Goal: Task Accomplishment & Management: Complete application form

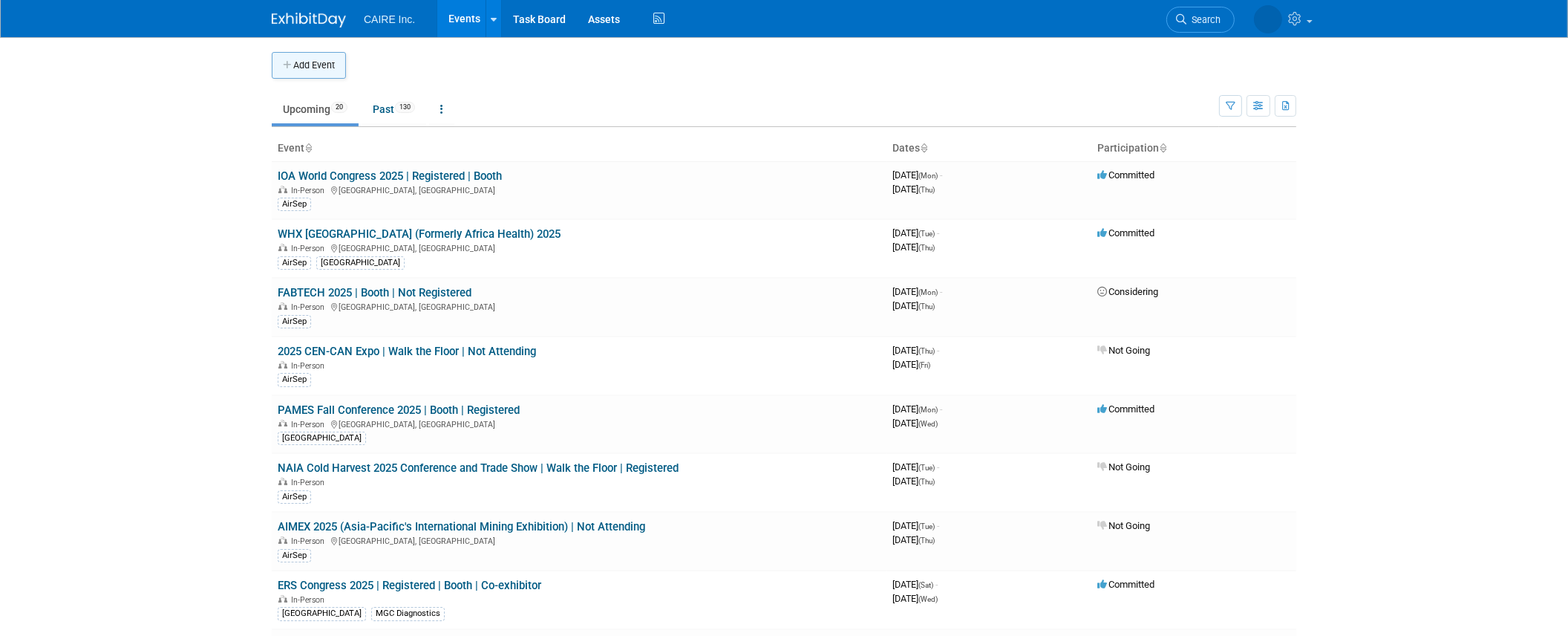
click at [331, 69] on button "Add Event" at bounding box center [309, 65] width 74 height 27
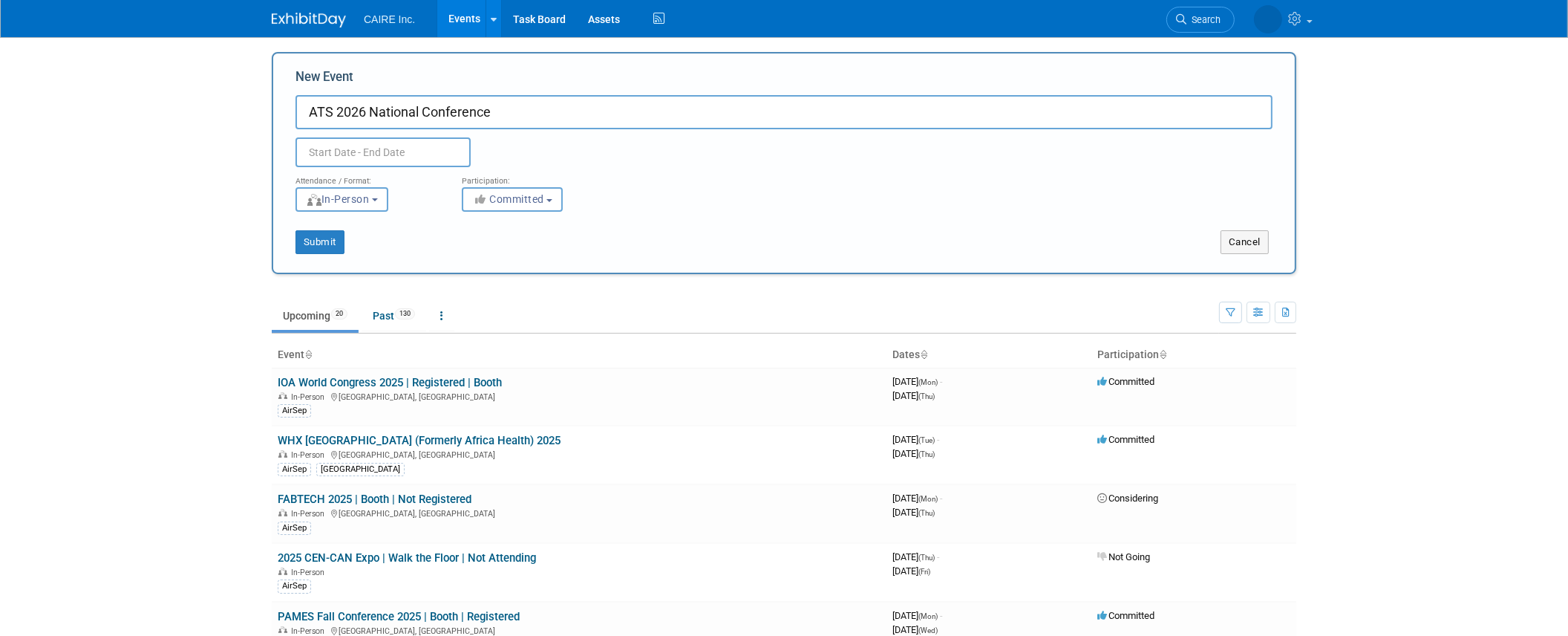
click at [329, 116] on input "ATS 2026 National Conference" at bounding box center [784, 112] width 977 height 34
click at [539, 119] on input "ATS (American Thoracic Society) 2026 National Conference" at bounding box center [784, 112] width 977 height 34
click at [546, 113] on input "ATS (American Thoracic Society) 2026 National Conference" at bounding box center [784, 112] width 977 height 34
type input "ATS (American Thoracic Society) 2026 International Conference"
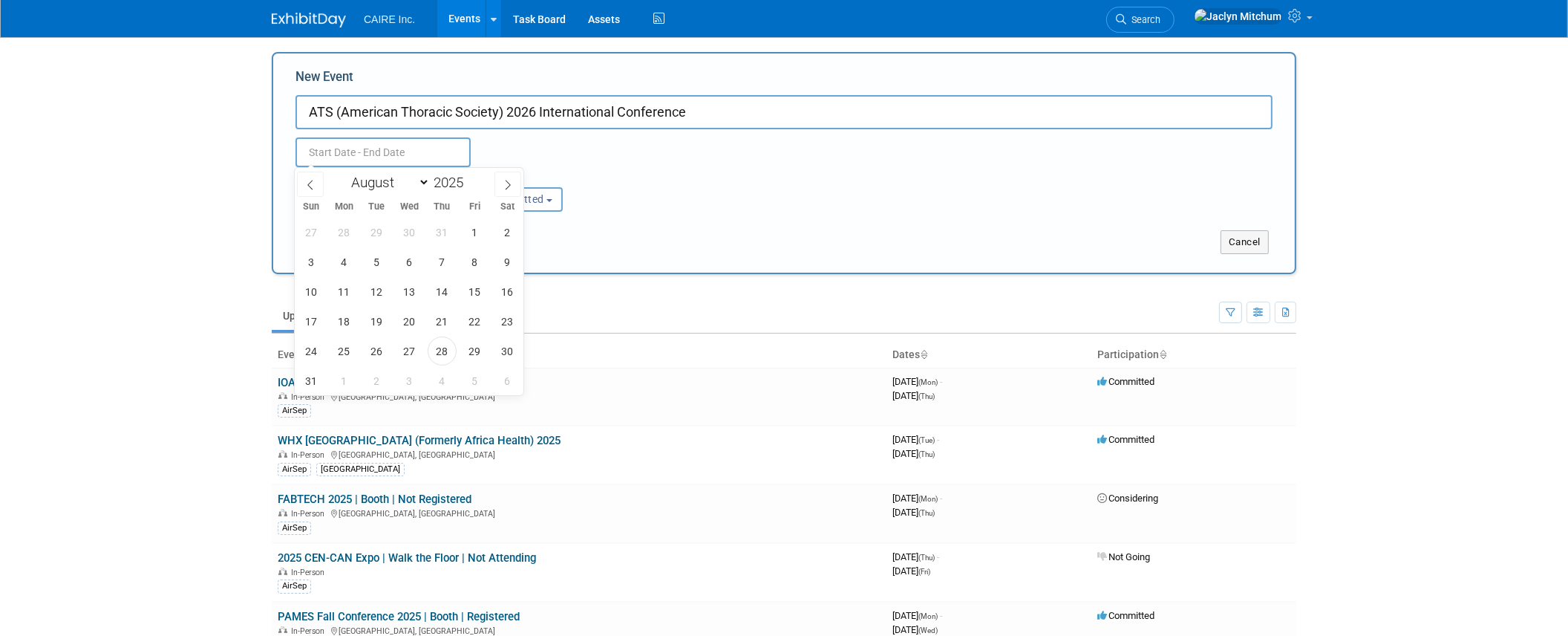
click at [360, 163] on input "text" at bounding box center [383, 152] width 175 height 30
click at [420, 184] on select "January February March April May June July August September October November De…" at bounding box center [387, 182] width 86 height 19
select select "4"
click at [345, 173] on select "January February March April May June July August September October November De…" at bounding box center [387, 182] width 86 height 19
click at [466, 182] on span at bounding box center [469, 187] width 10 height 9
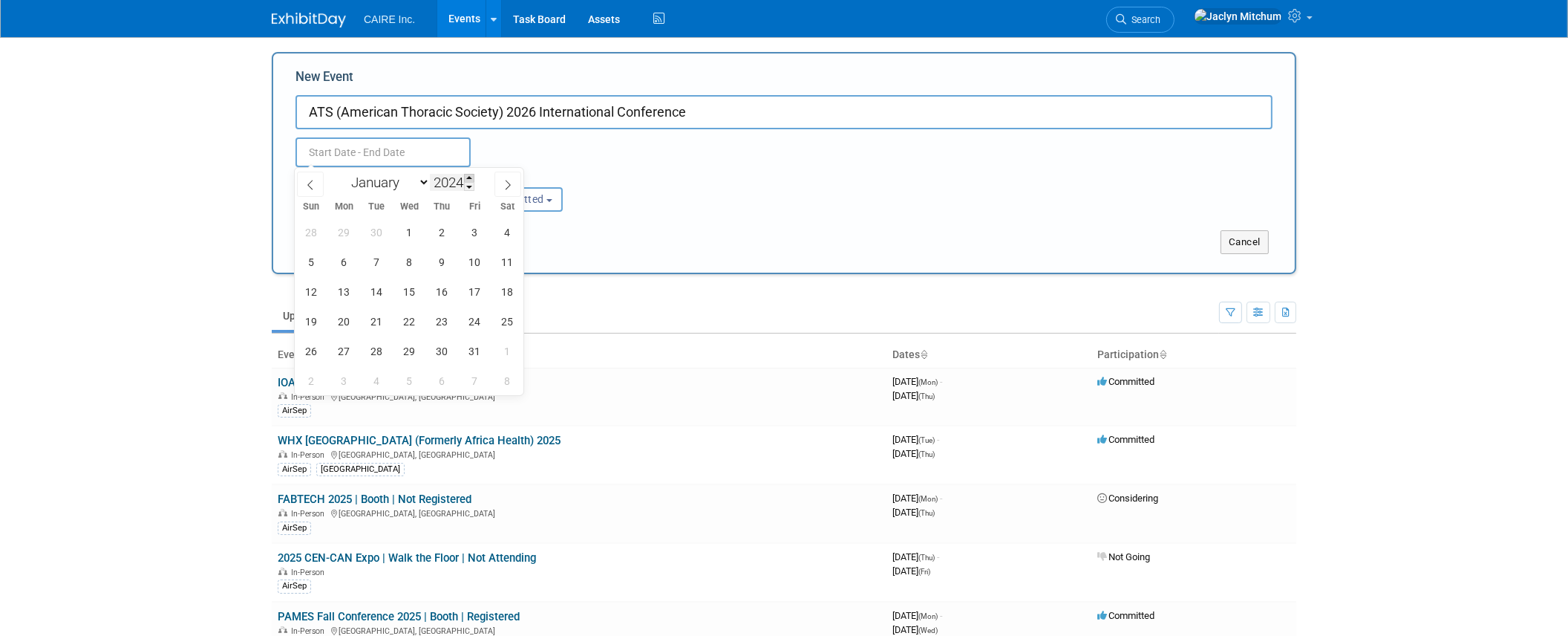
click at [467, 178] on span at bounding box center [469, 178] width 10 height 9
type input "2026"
click at [305, 330] on span "17" at bounding box center [312, 322] width 29 height 29
click at [373, 328] on span "19" at bounding box center [377, 322] width 29 height 29
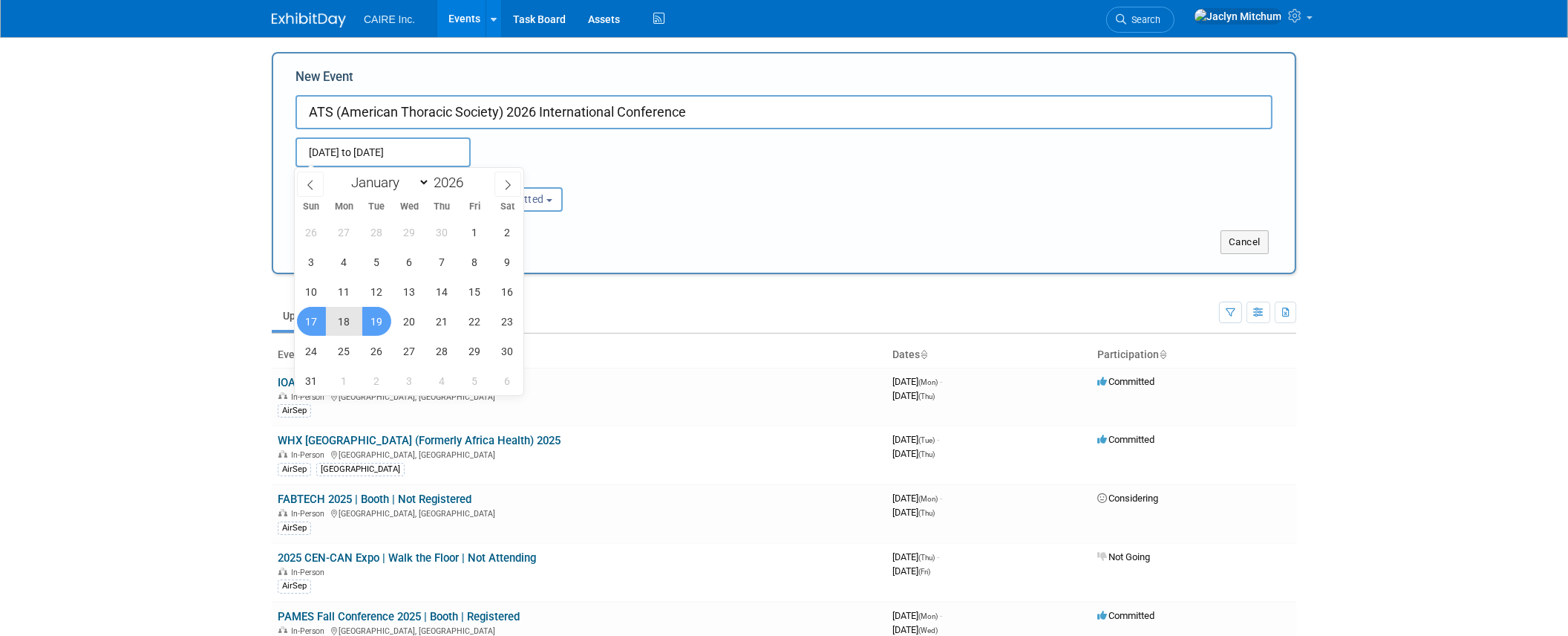
type input "[DATE] to [DATE]"
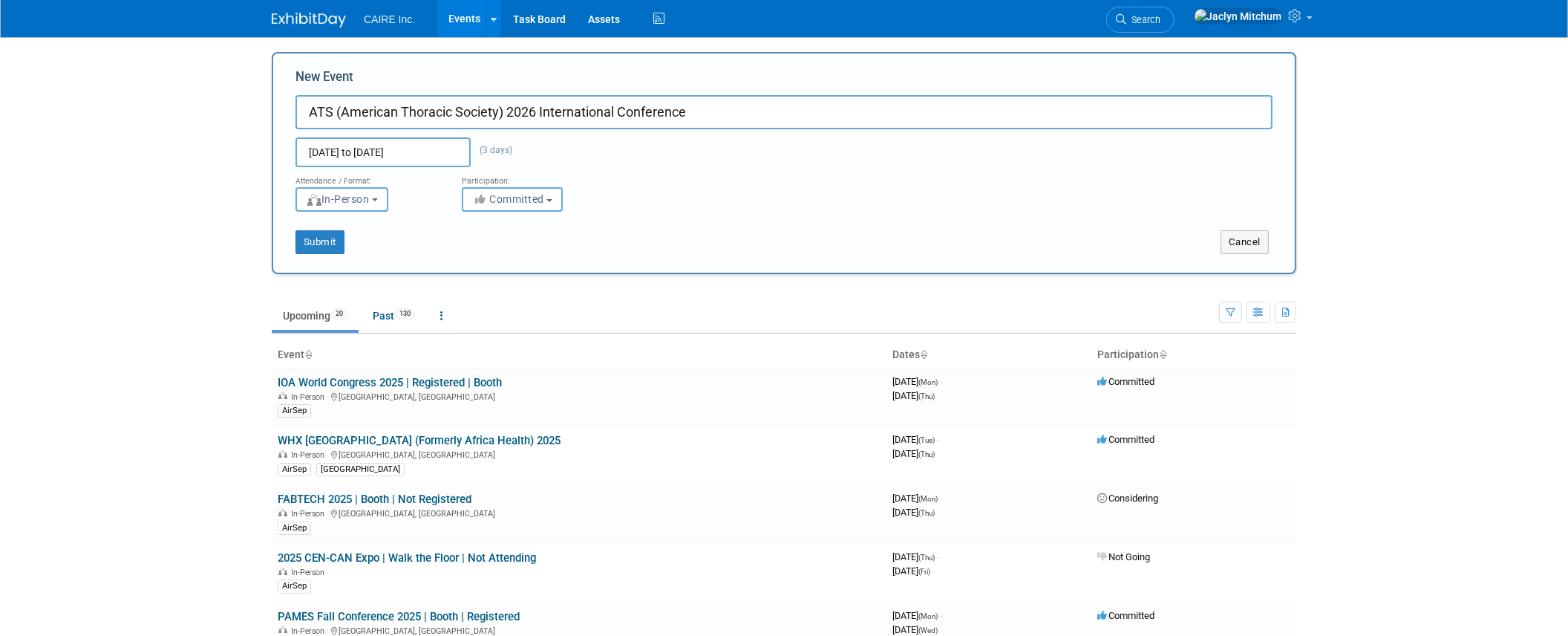
click at [689, 198] on div "Attendance / Format: <img src="https://www.exhibitday.com/Images/Format-InPerso…" at bounding box center [784, 190] width 1000 height 45
click at [507, 203] on span "Committed" at bounding box center [507, 198] width 72 height 12
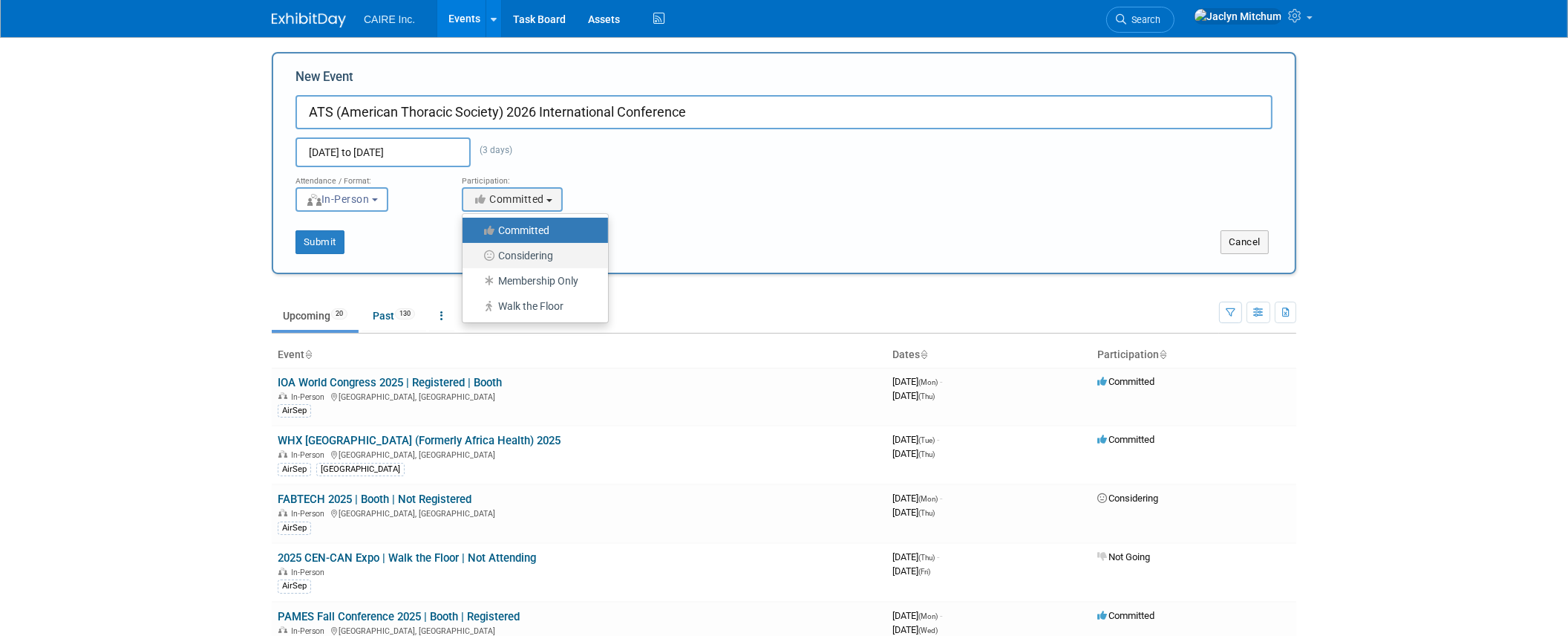
click at [512, 255] on label "Considering" at bounding box center [531, 255] width 123 height 19
click at [476, 255] on input "Considering" at bounding box center [471, 255] width 10 height 10
select select "2"
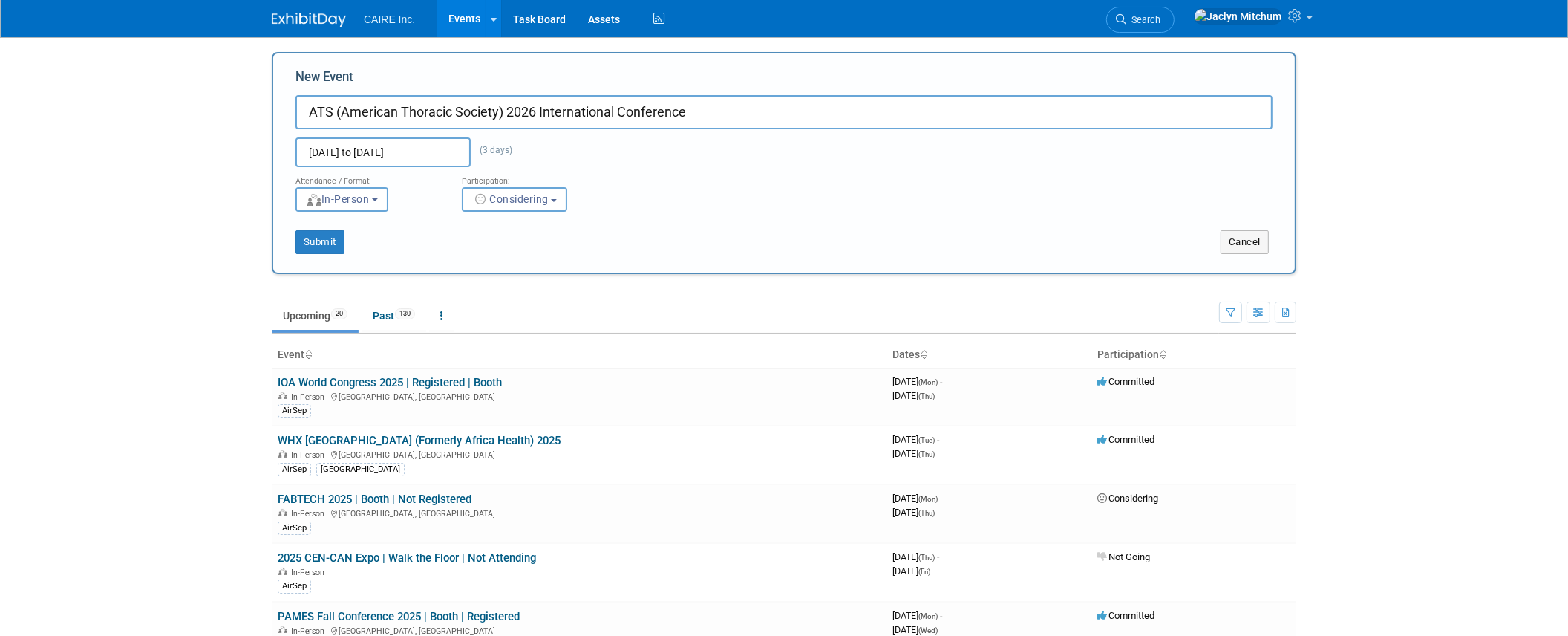
click at [817, 101] on input "ATS (American Thoracic Society) 2026 International Conference" at bounding box center [784, 112] width 977 height 34
click at [816, 106] on input "ATS (American Thoracic Society) 2026 International Conference" at bounding box center [784, 112] width 977 height 34
click at [773, 115] on input "ATS (American Thoracic Society) 2026 International Conference | Considering | B…" at bounding box center [784, 112] width 977 height 34
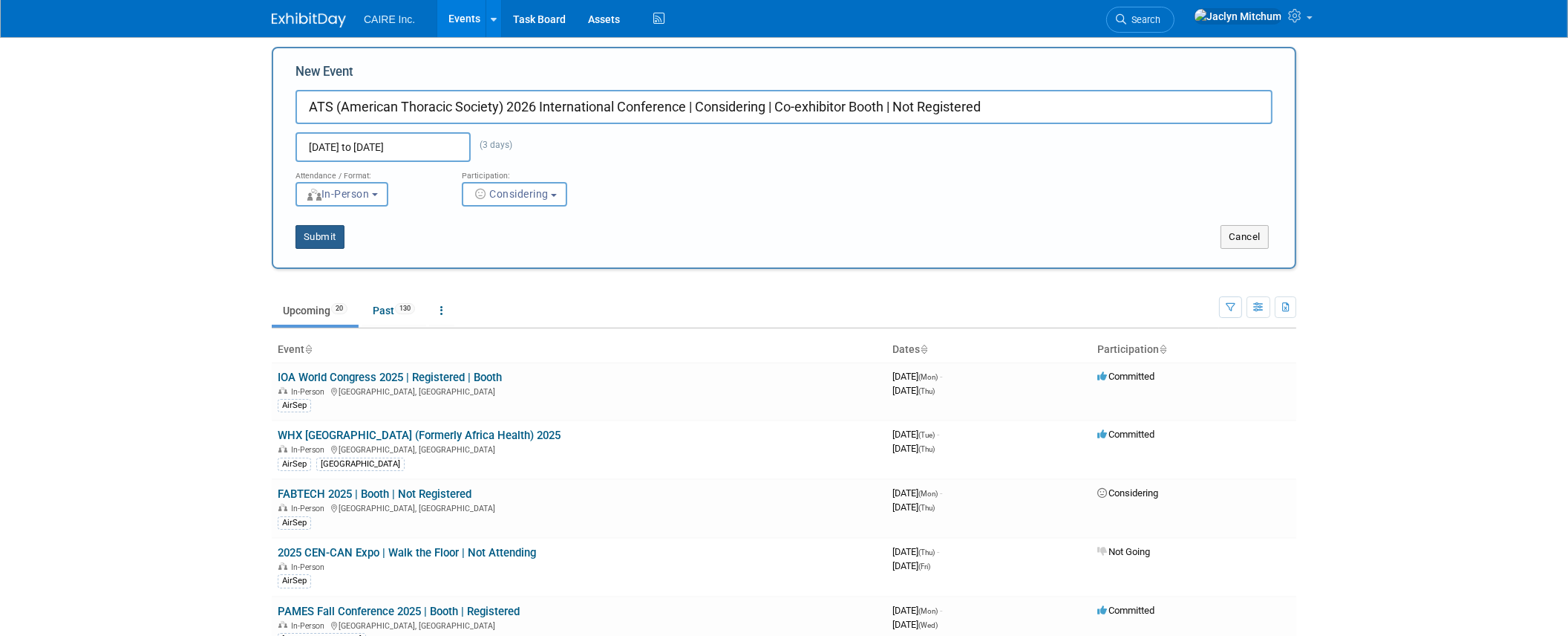
type input "ATS (American Thoracic Society) 2026 International Conference | Considering | C…"
click at [315, 240] on button "Submit" at bounding box center [320, 237] width 49 height 24
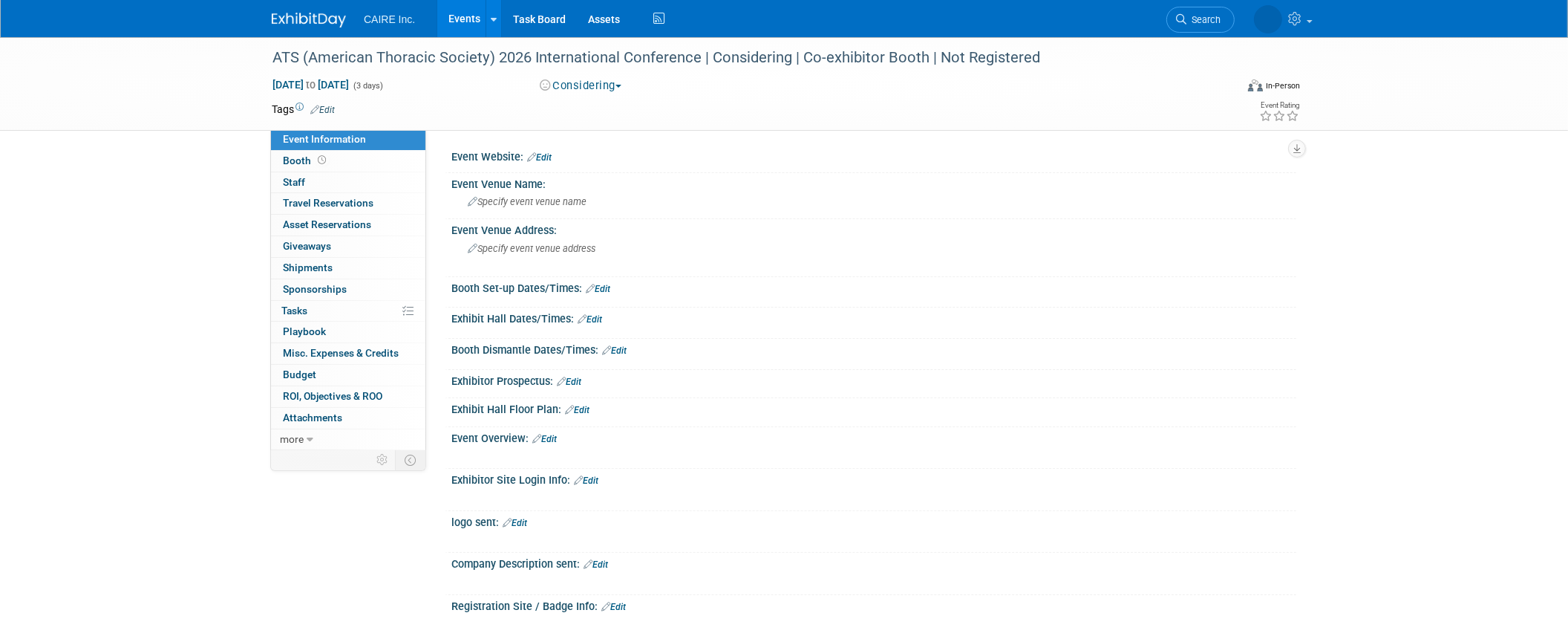
scroll to position [2, 0]
click at [534, 157] on icon at bounding box center [531, 154] width 9 height 10
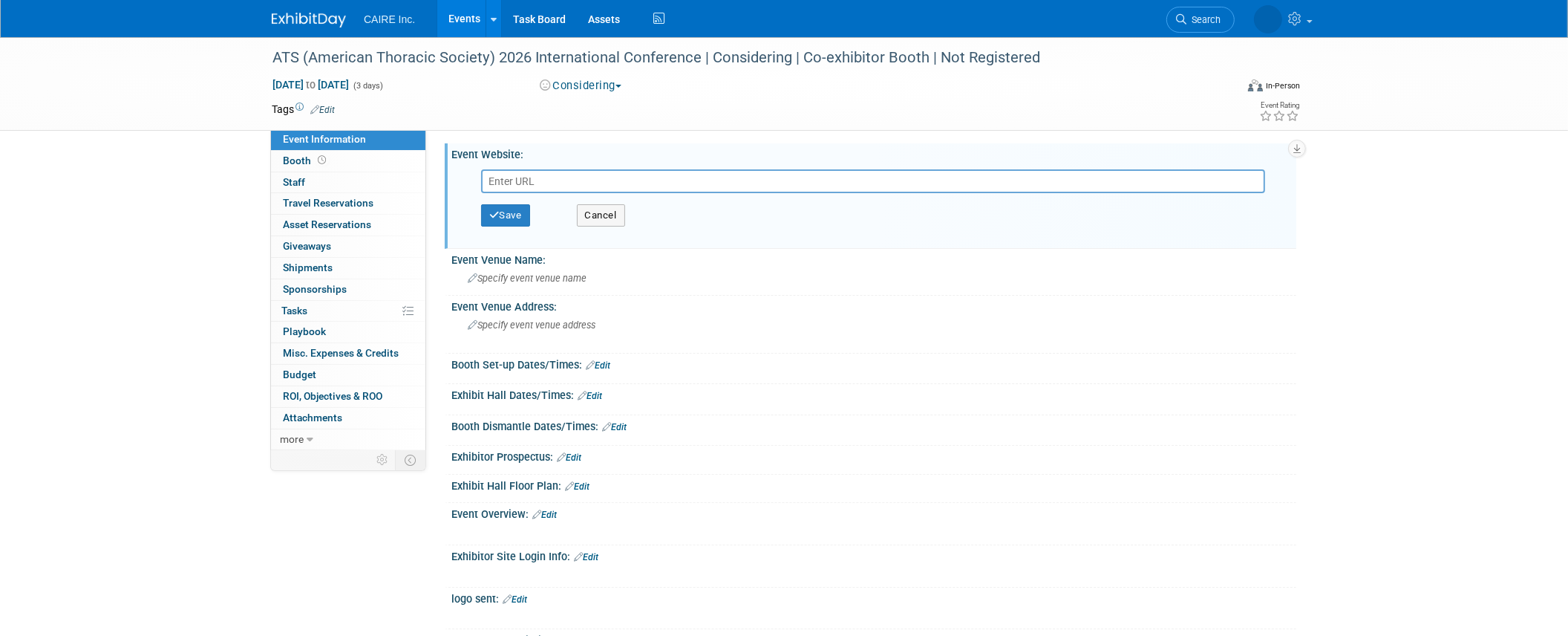
scroll to position [1, 0]
type input "[URL][DOMAIN_NAME]"
click at [487, 219] on button "Save" at bounding box center [506, 217] width 49 height 22
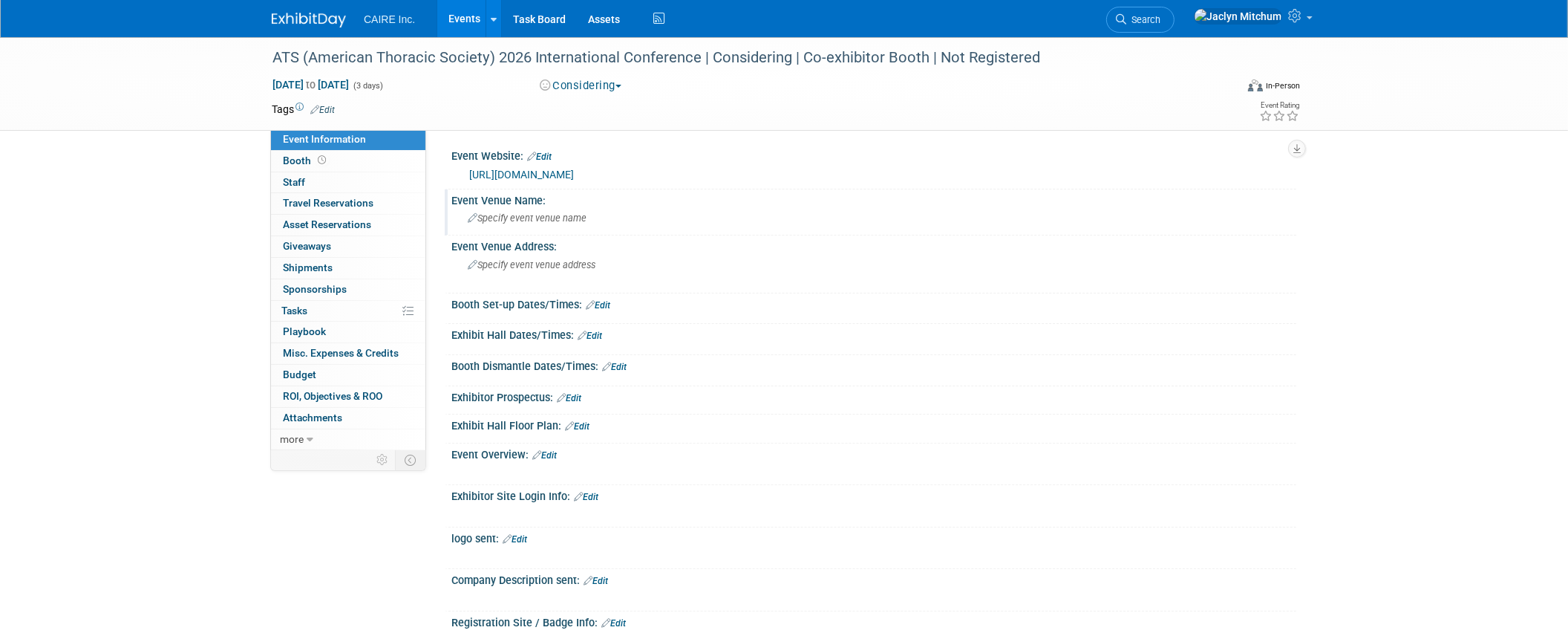
click at [553, 212] on span "Specify event venue name" at bounding box center [527, 218] width 119 height 11
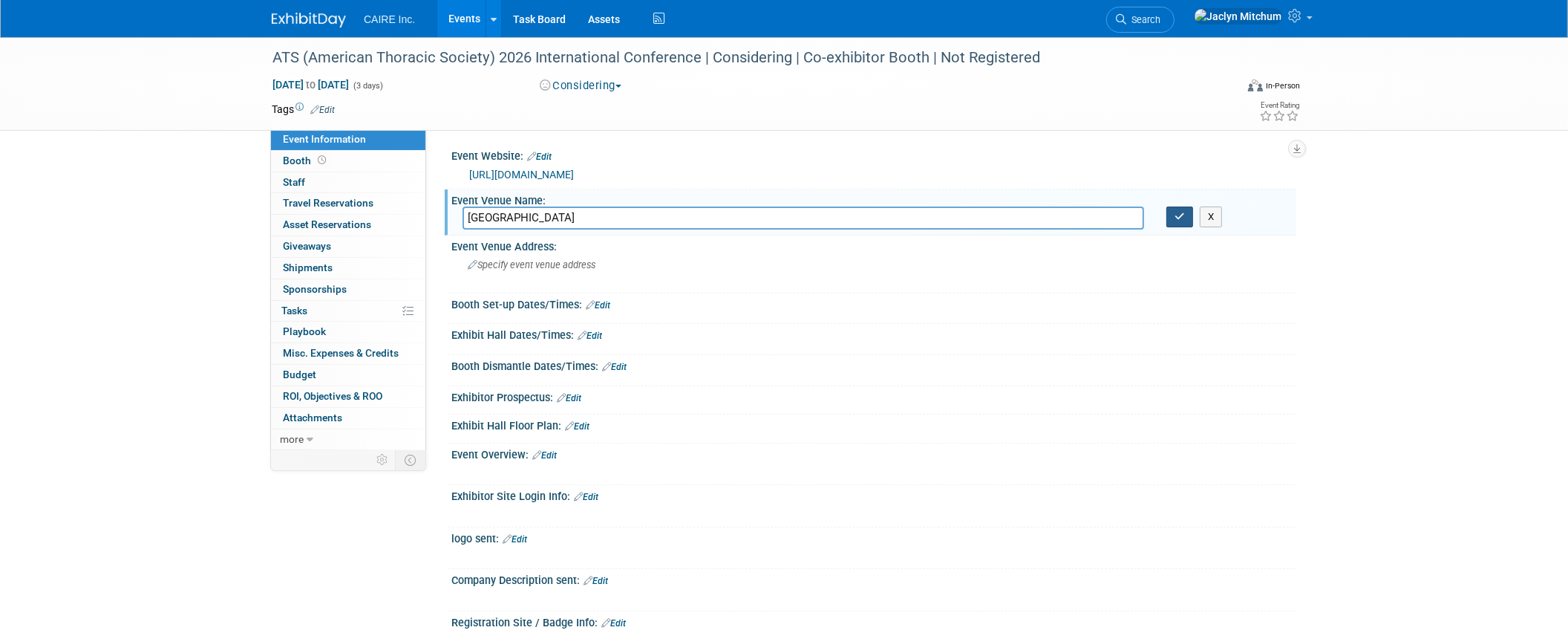
type input "[GEOGRAPHIC_DATA]"
click at [1175, 222] on button "button" at bounding box center [1179, 217] width 27 height 21
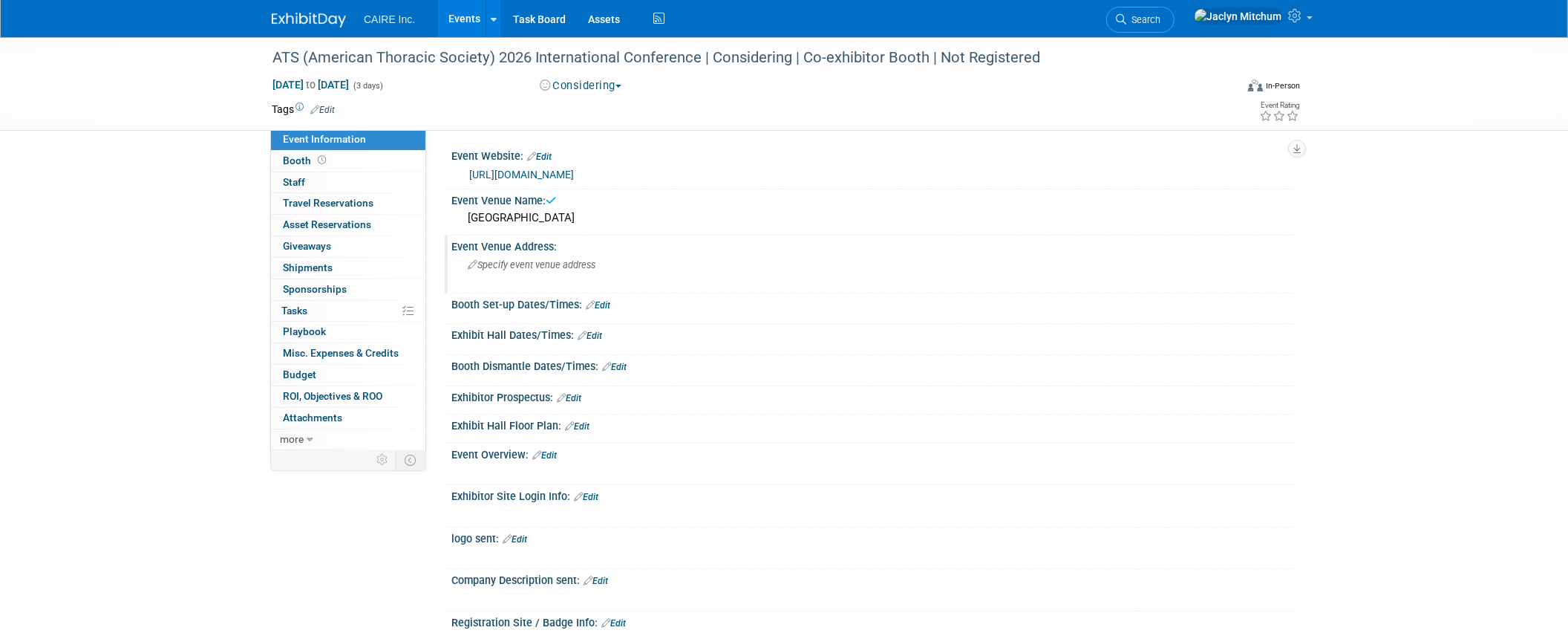
click at [607, 275] on div "Specify event venue address" at bounding box center [627, 270] width 329 height 34
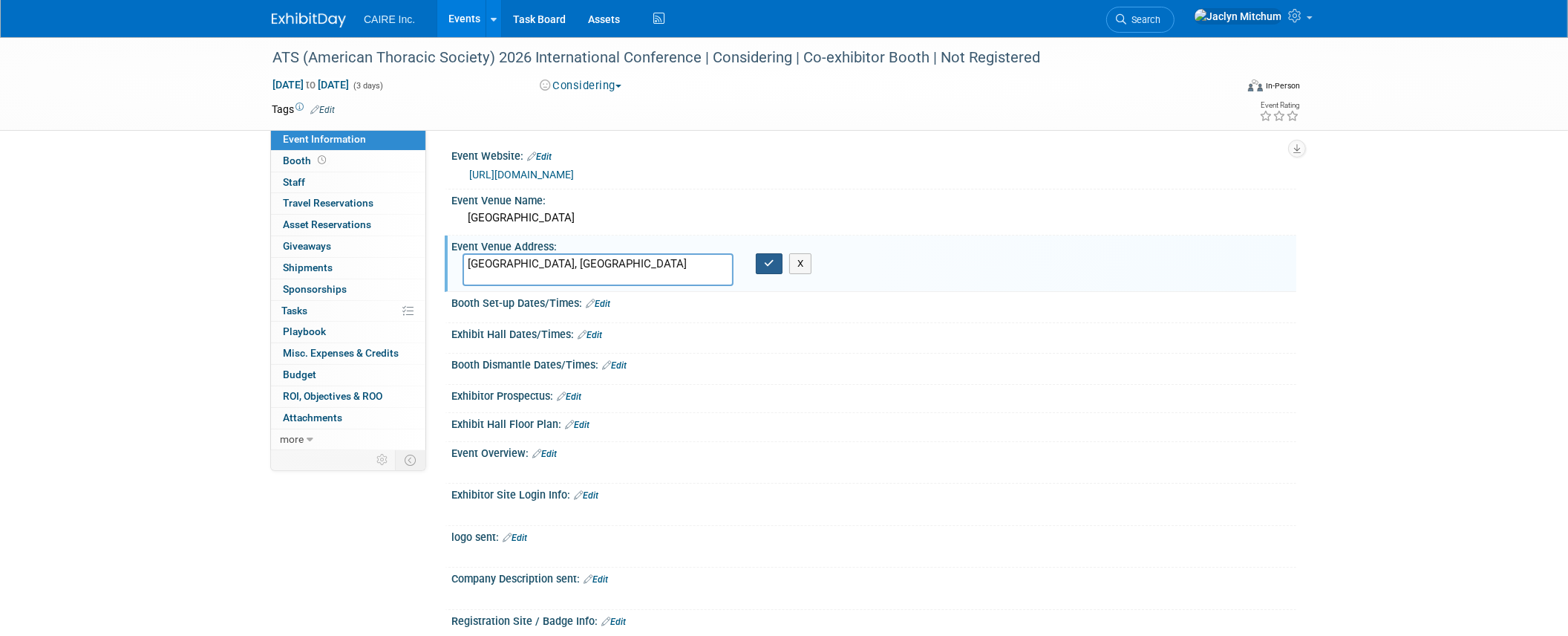
type textarea "[GEOGRAPHIC_DATA], [GEOGRAPHIC_DATA]"
click at [764, 259] on icon "button" at bounding box center [769, 263] width 10 height 10
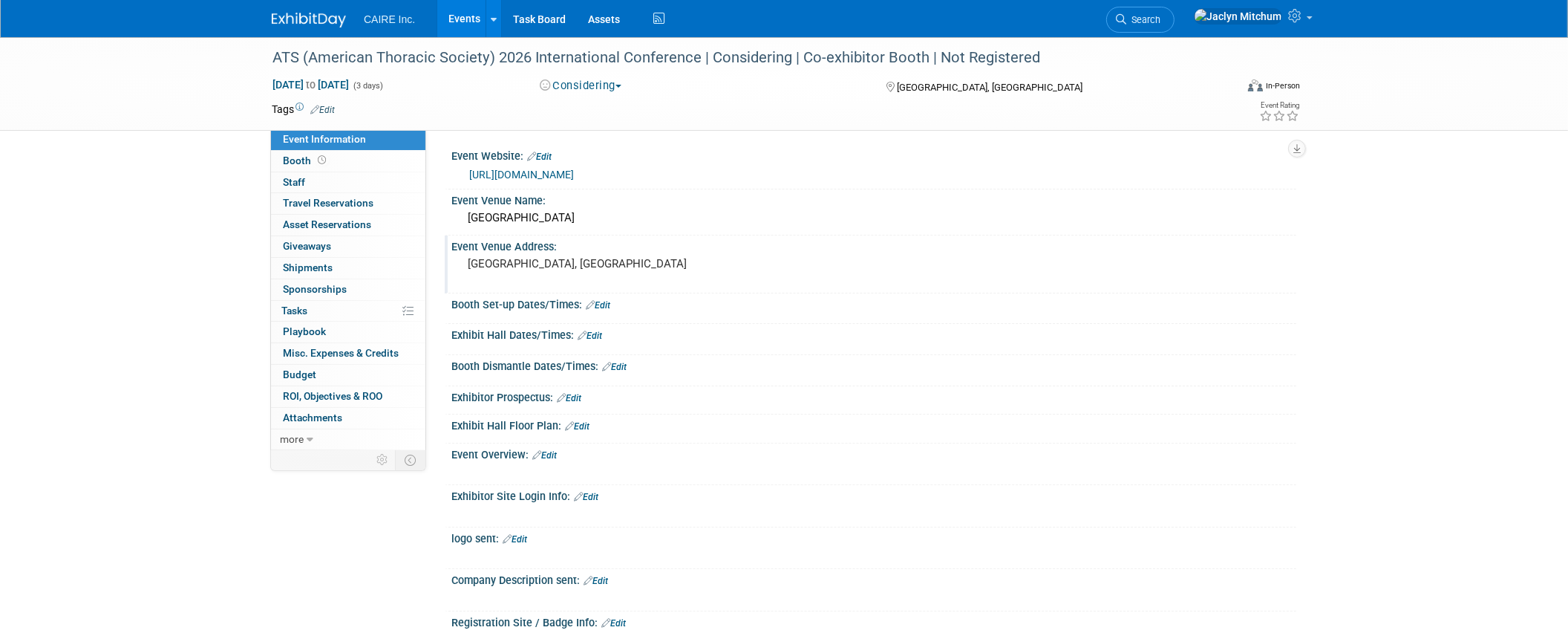
click at [320, 109] on link "Edit" at bounding box center [322, 110] width 25 height 10
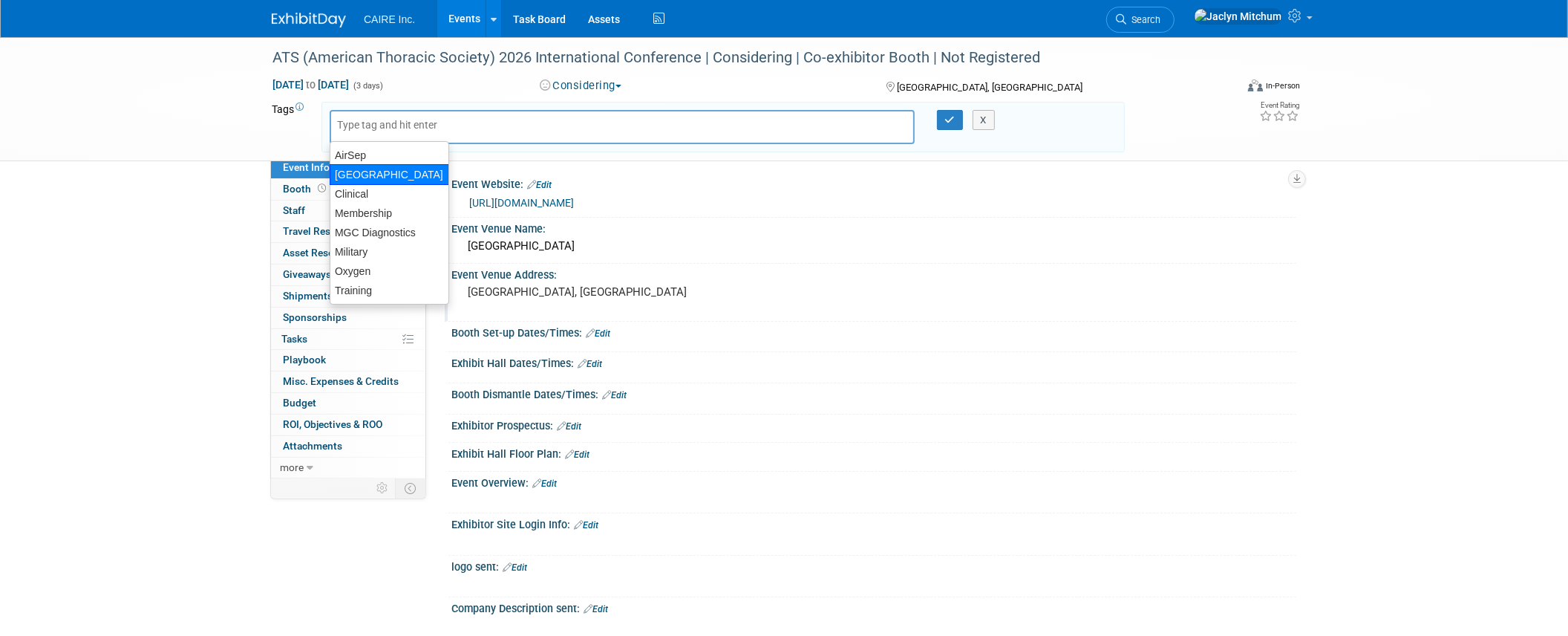
click at [369, 178] on div "[GEOGRAPHIC_DATA]" at bounding box center [389, 174] width 120 height 21
type input "[GEOGRAPHIC_DATA]"
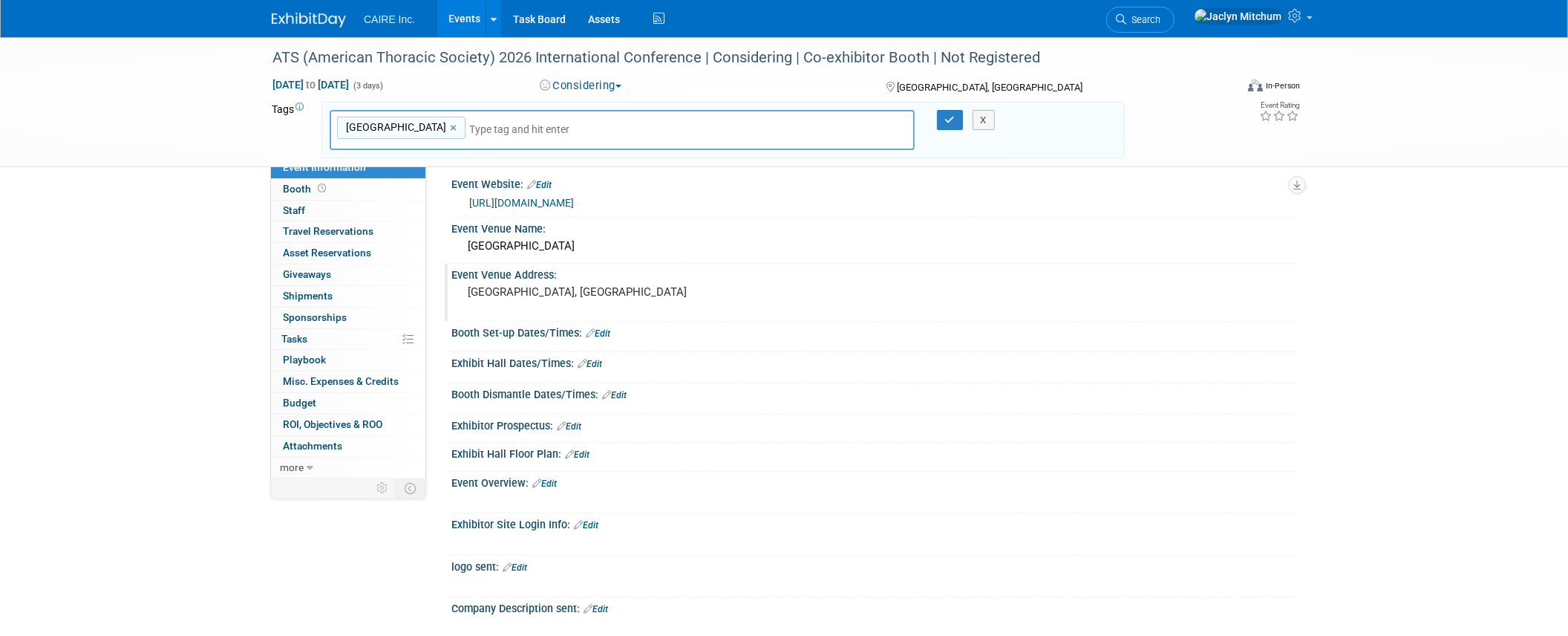
click at [469, 130] on input "text" at bounding box center [573, 129] width 208 height 15
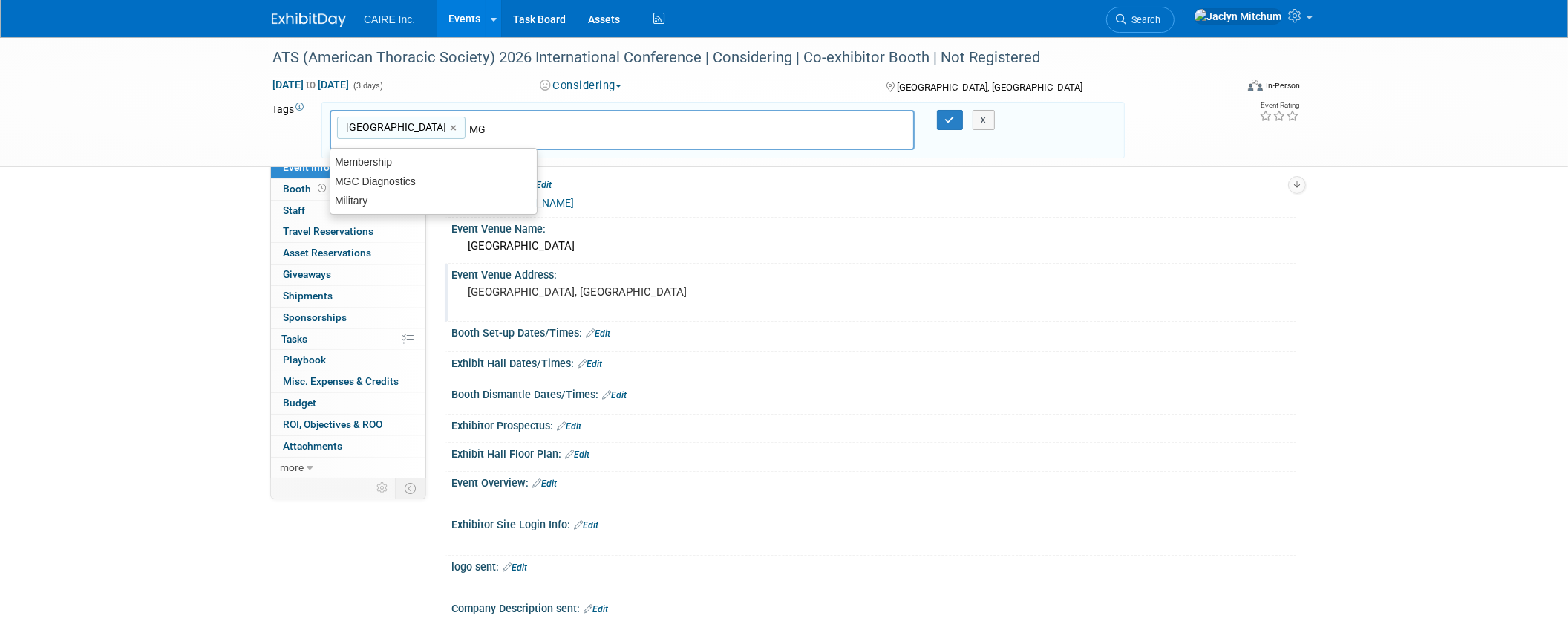
type input "MGC"
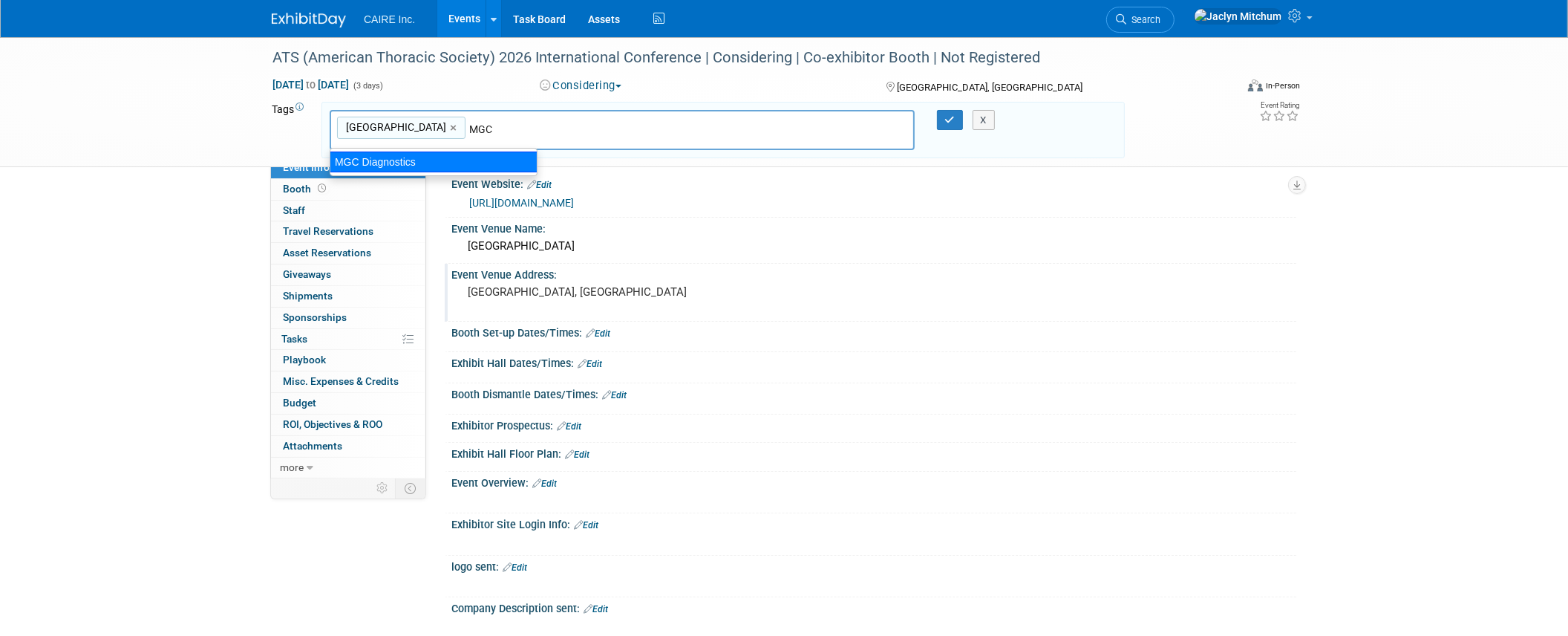
click at [383, 155] on div "MGC Diagnostics" at bounding box center [433, 161] width 208 height 21
type input "[GEOGRAPHIC_DATA], MGC Diagnostics"
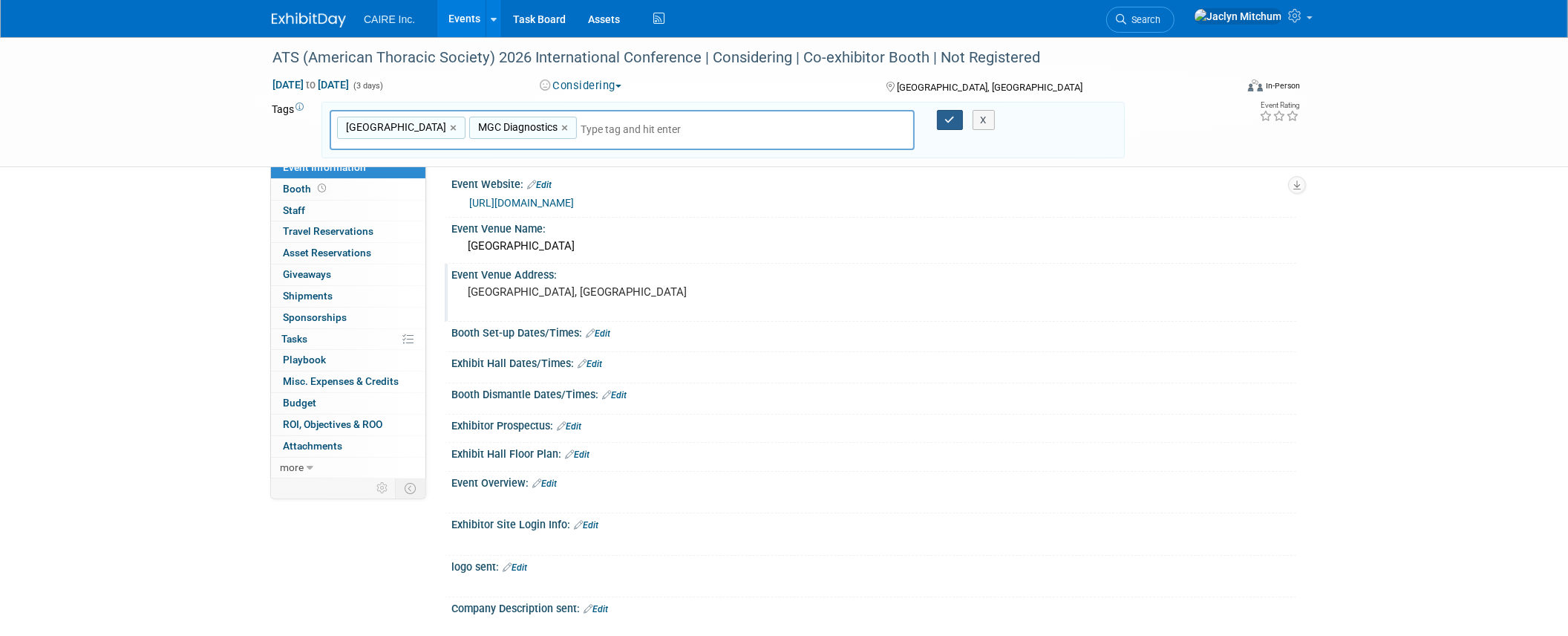
click at [954, 122] on icon "button" at bounding box center [949, 120] width 10 height 10
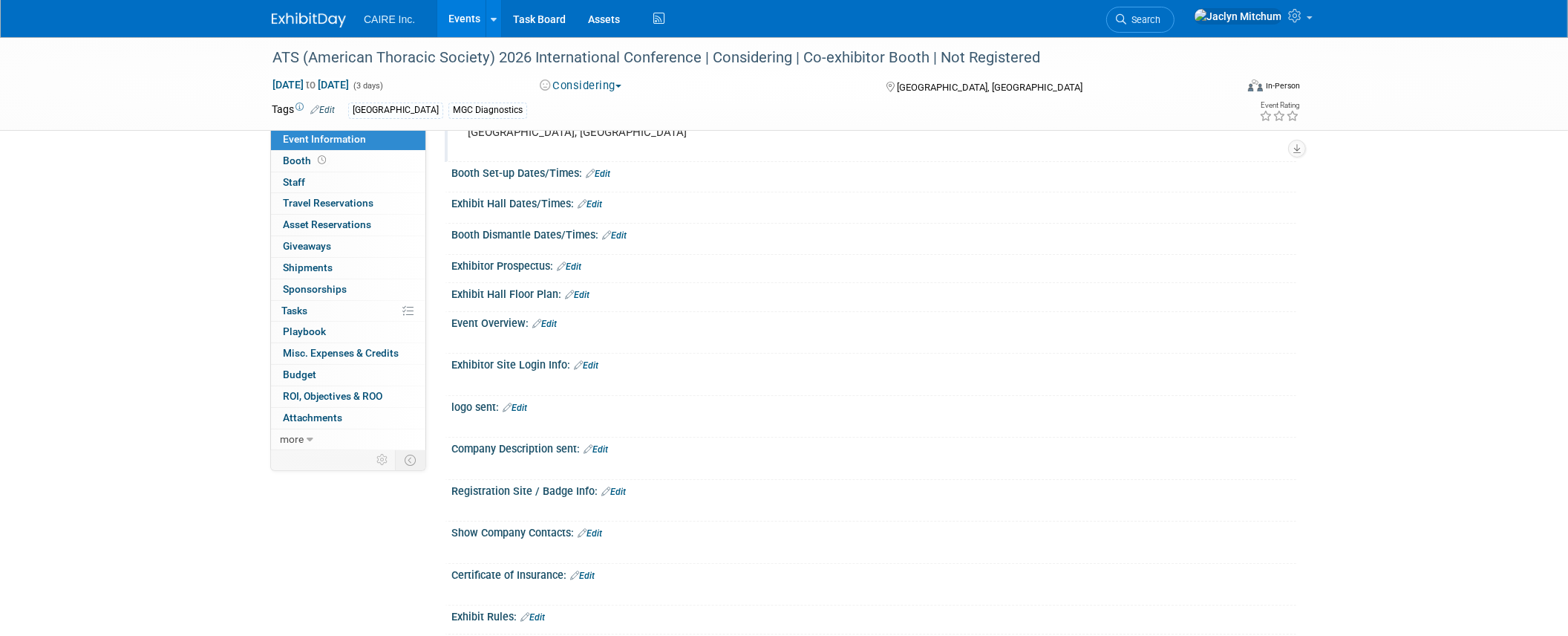
scroll to position [0, 0]
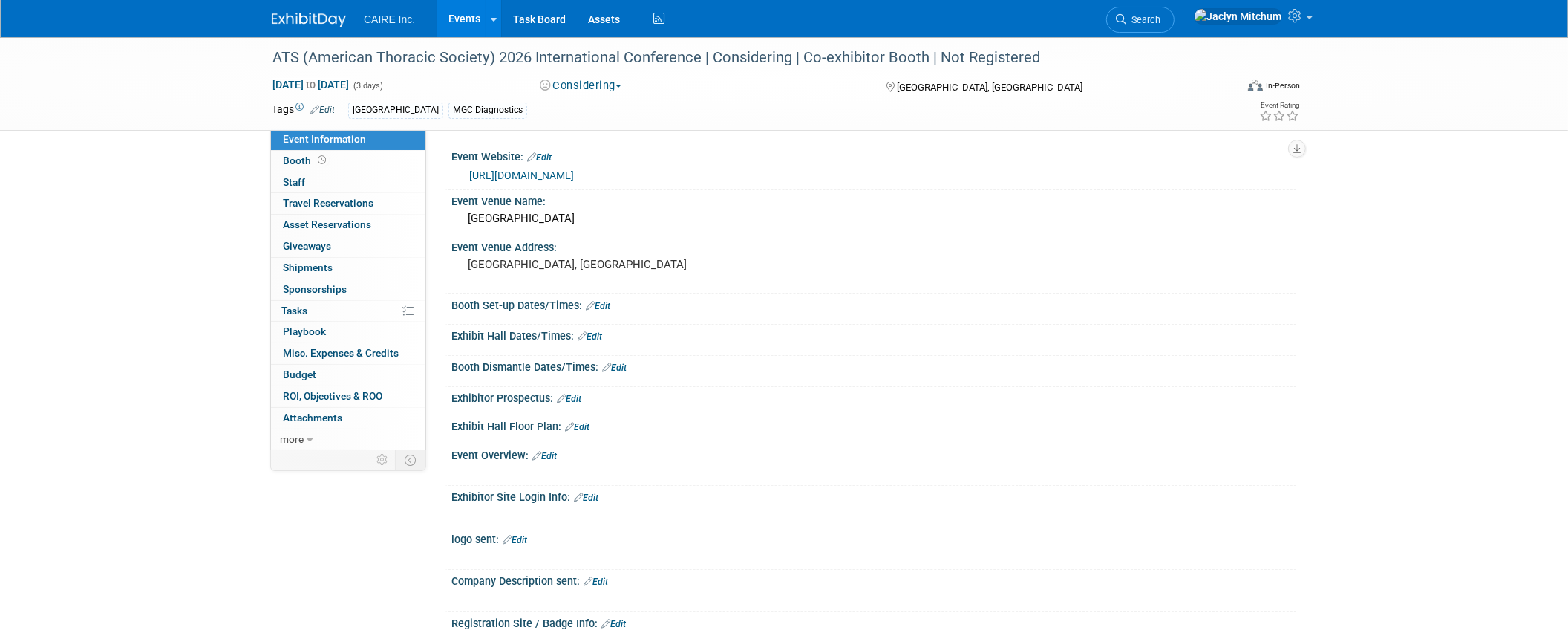
click at [467, 23] on link "Events" at bounding box center [464, 19] width 54 height 37
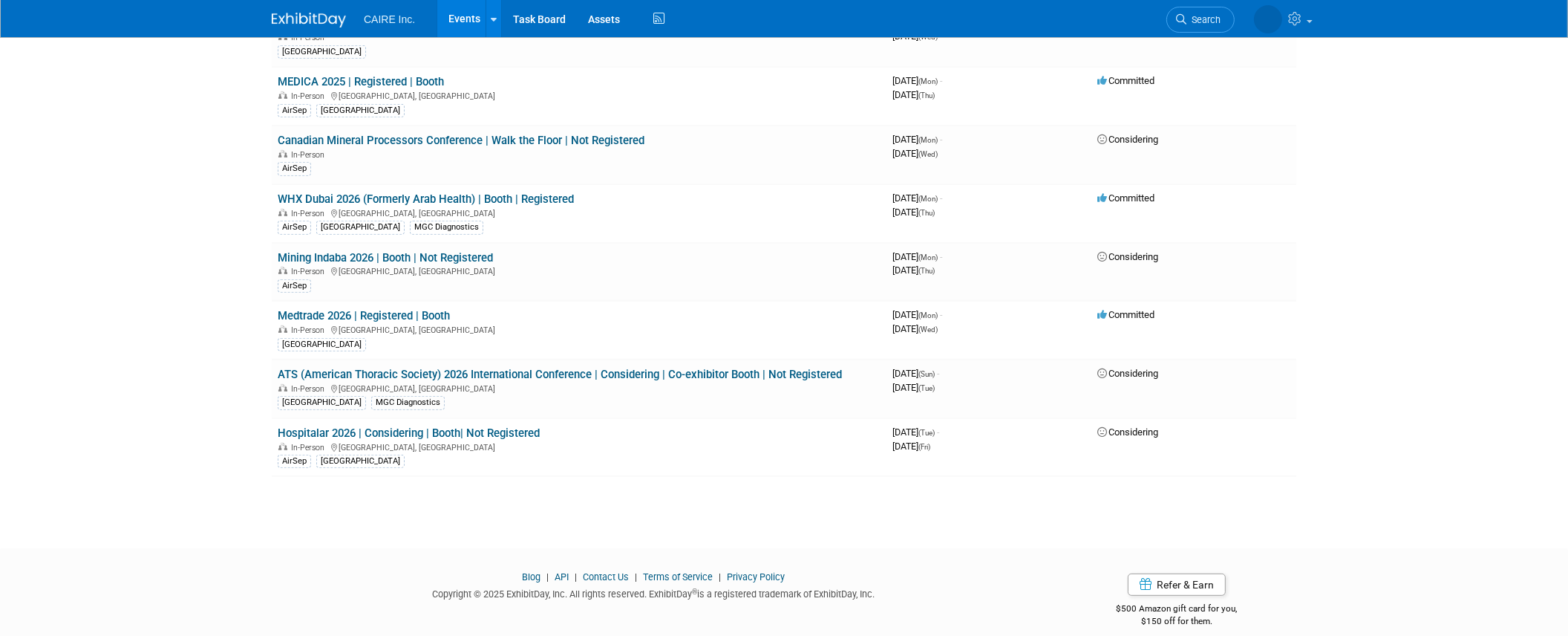
scroll to position [860, 0]
